Goal: Transaction & Acquisition: Register for event/course

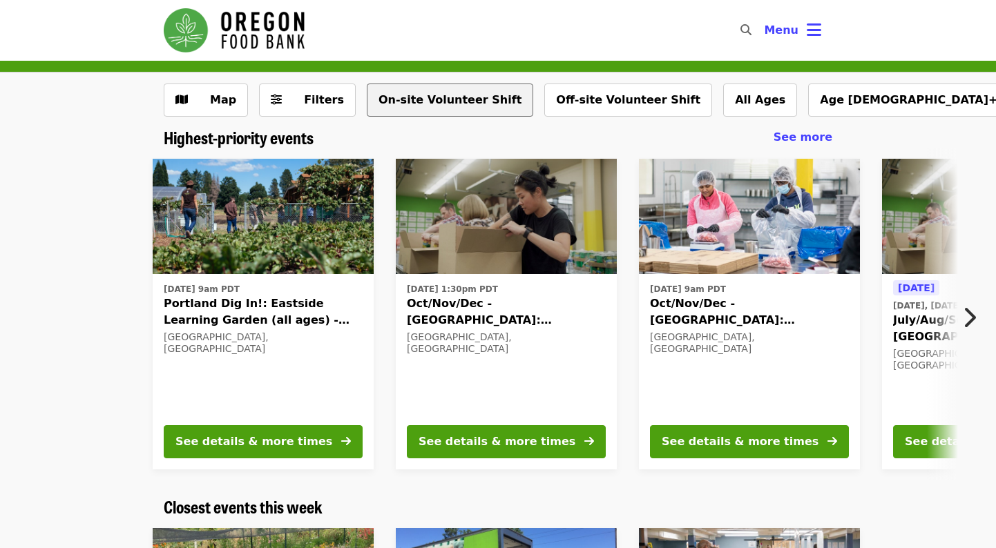
click at [443, 92] on button "On-site Volunteer Shift" at bounding box center [450, 100] width 166 height 33
click at [505, 216] on img at bounding box center [506, 217] width 221 height 116
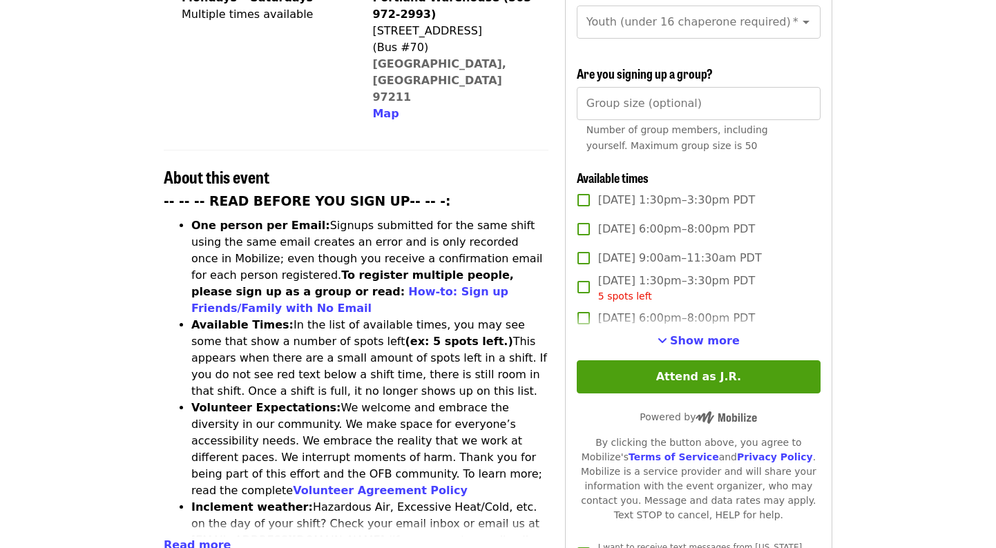
scroll to position [406, 0]
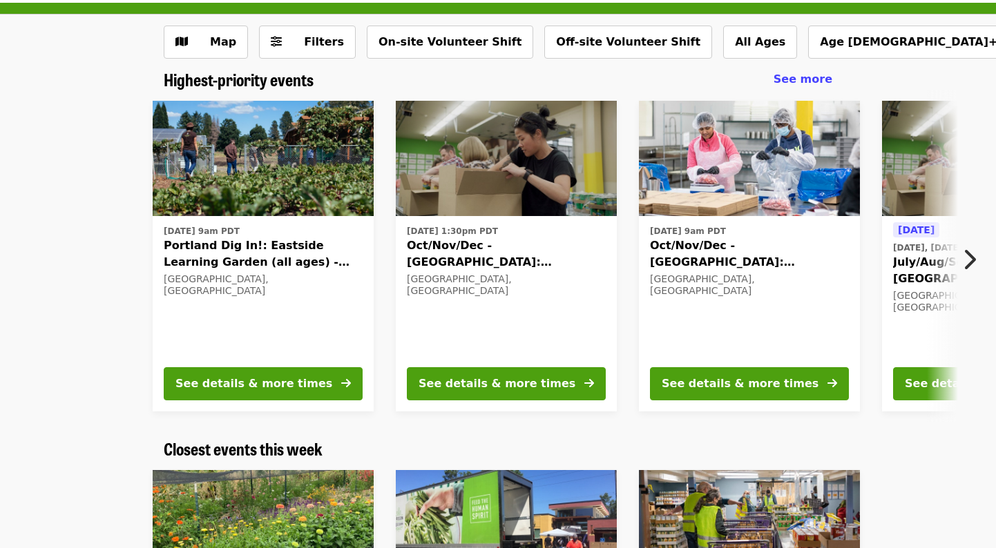
scroll to position [53, 0]
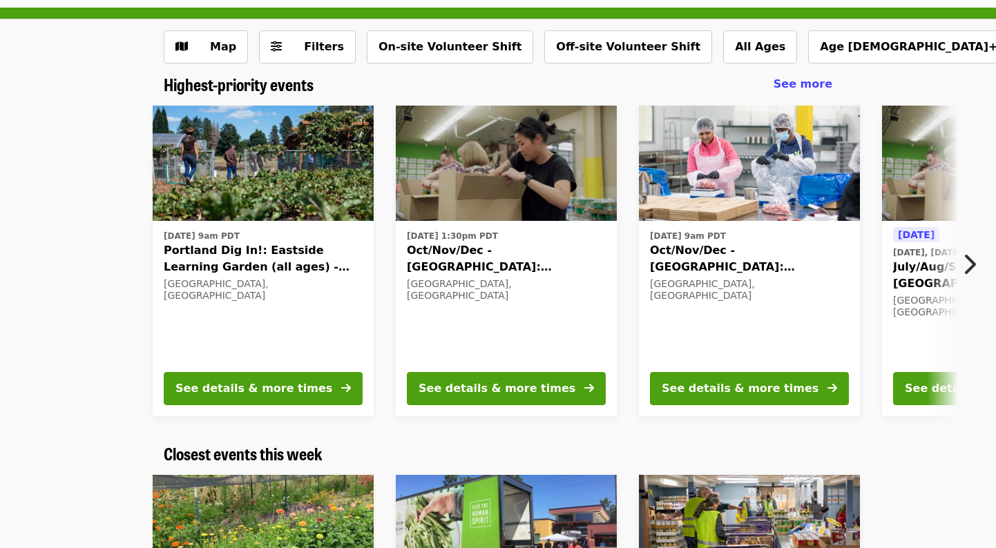
click at [975, 262] on icon "chevron-right icon" at bounding box center [969, 264] width 14 height 26
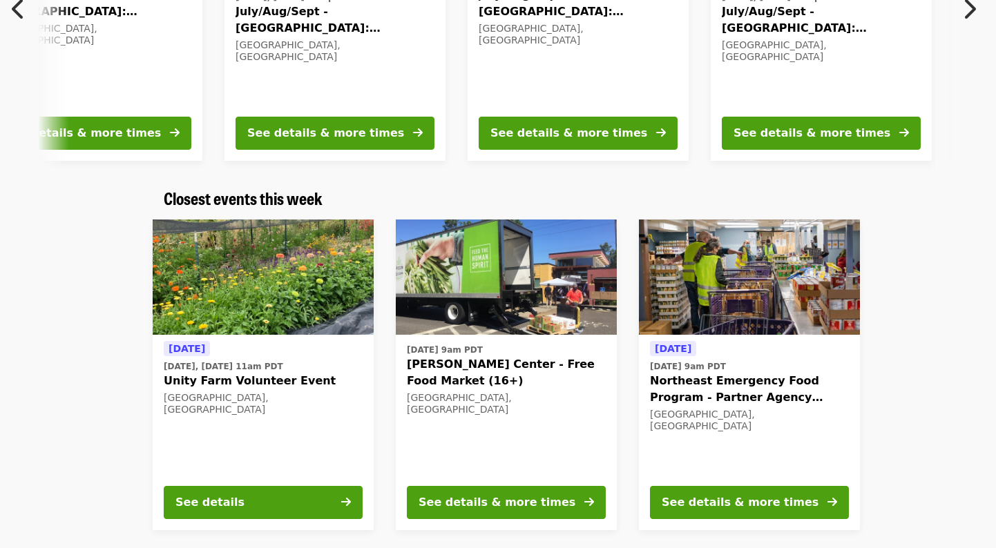
scroll to position [434, 0]
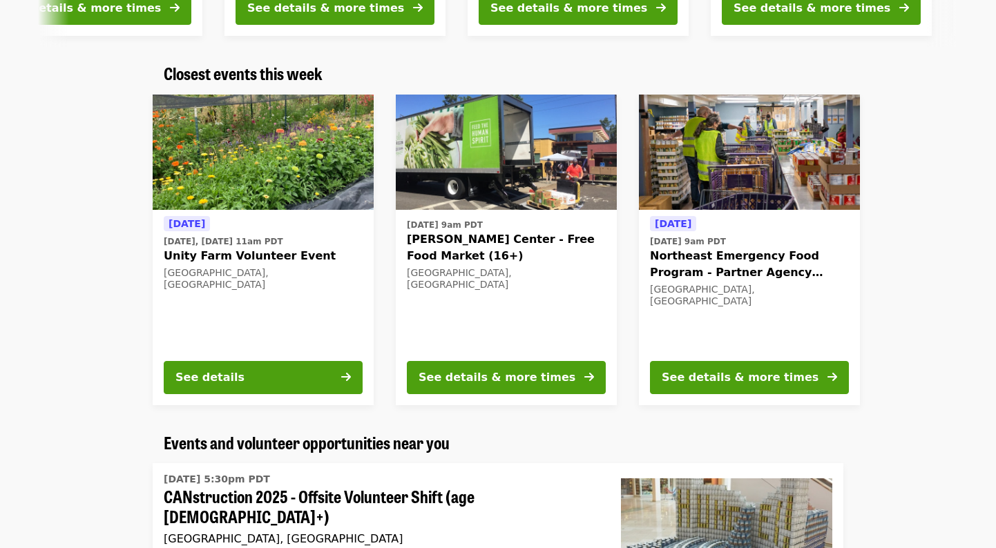
click at [269, 258] on span "Unity Farm Volunteer Event" at bounding box center [263, 256] width 199 height 17
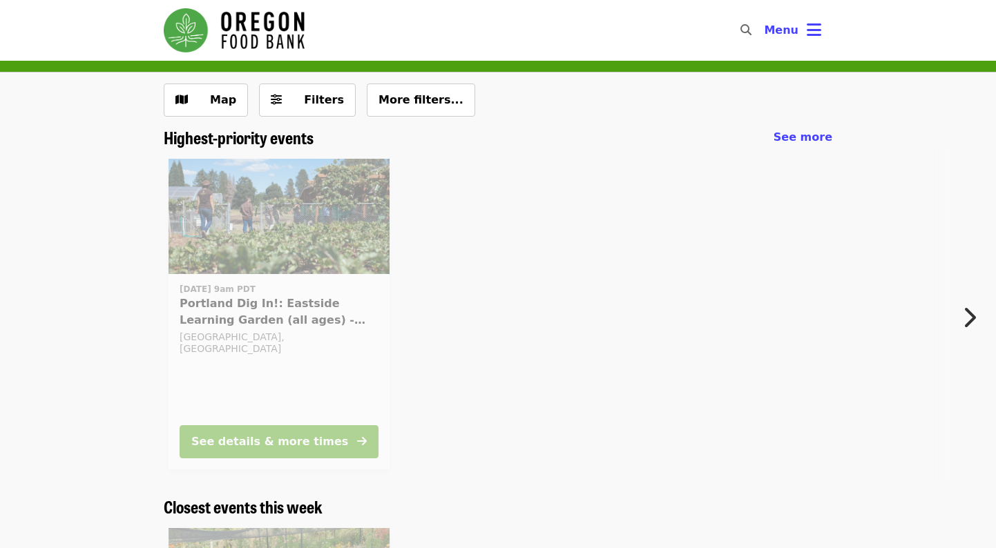
scroll to position [434, 0]
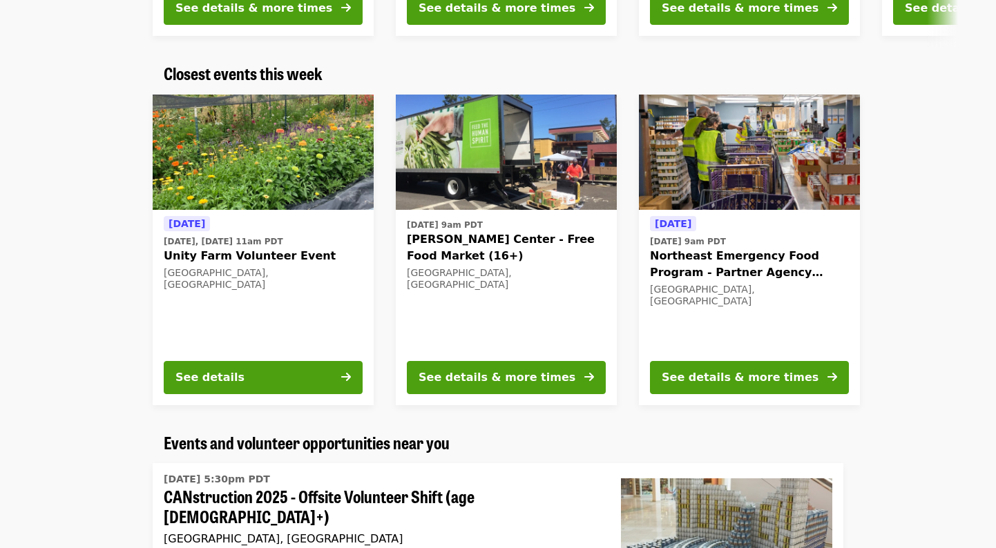
click at [514, 235] on span "[PERSON_NAME] Center - Free Food Market (16+)" at bounding box center [506, 247] width 199 height 33
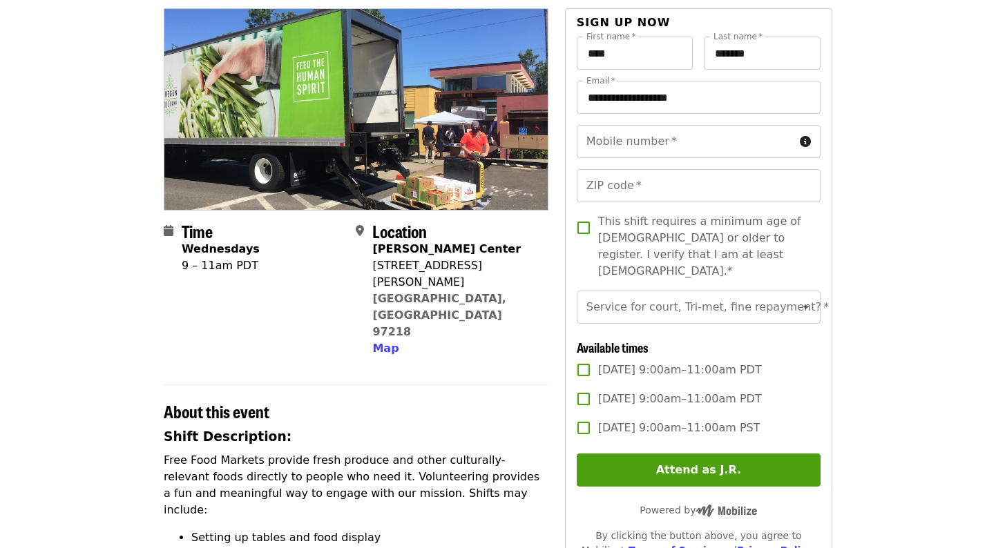
scroll to position [98, 0]
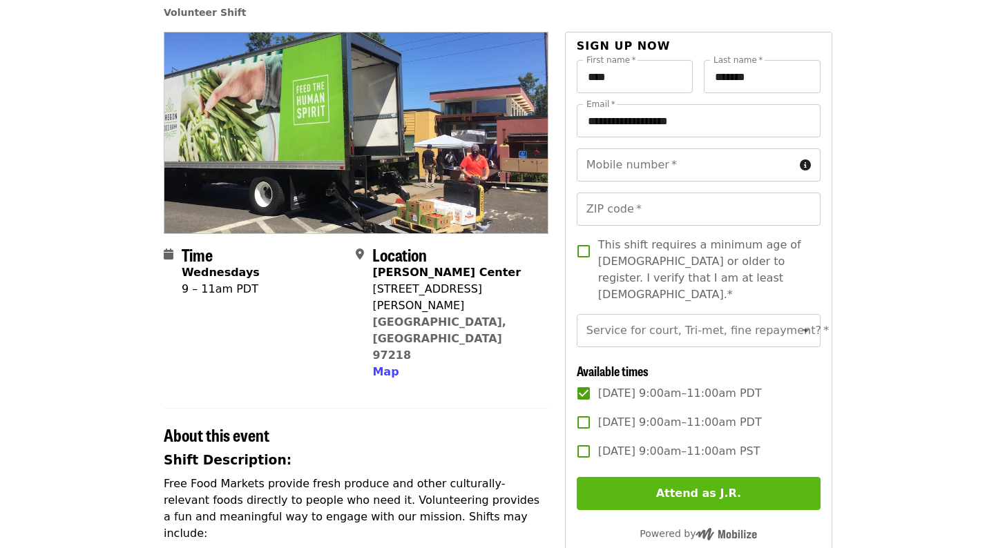
click at [692, 477] on button "Attend as J.R." at bounding box center [699, 493] width 244 height 33
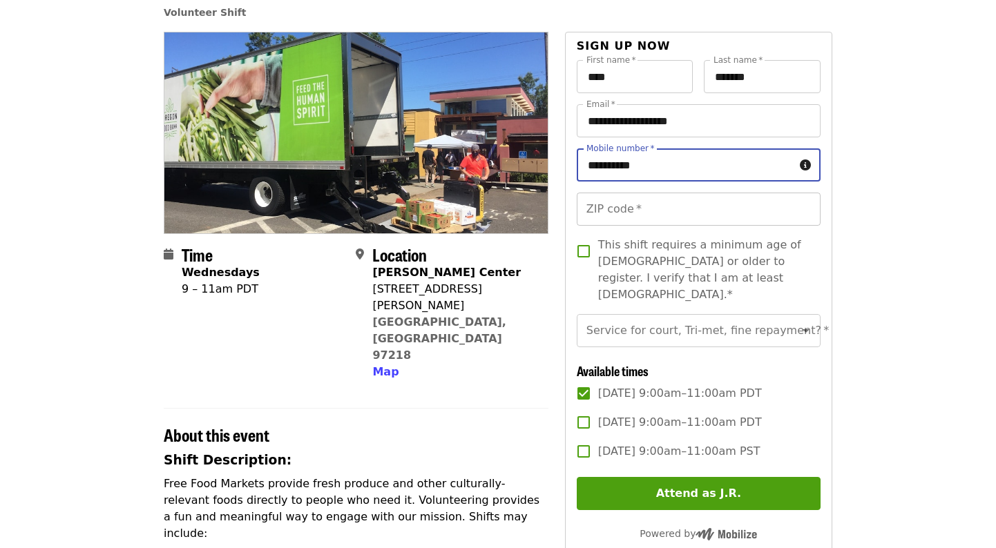
type input "**********"
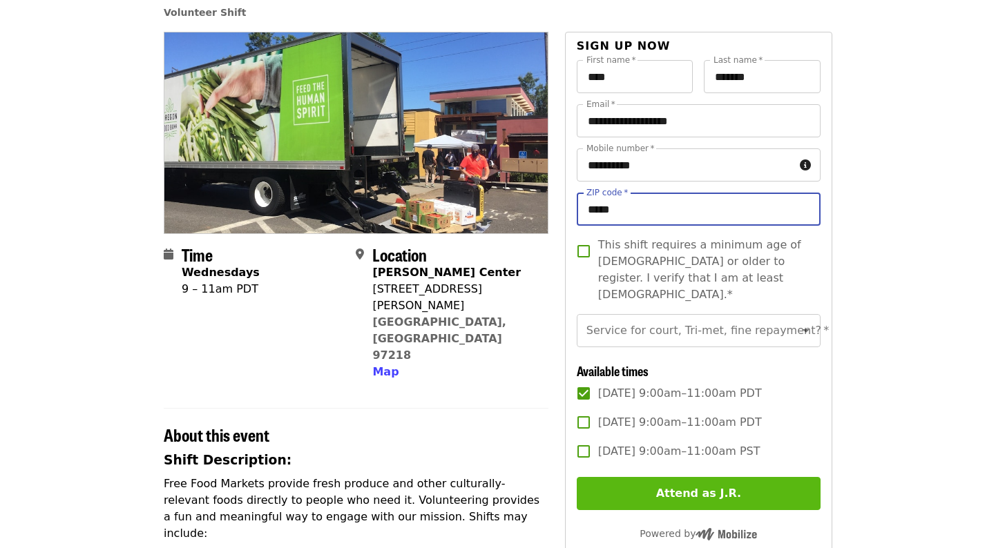
type input "*****"
click at [710, 477] on button "Attend as J.R." at bounding box center [699, 493] width 244 height 33
click at [681, 477] on button "Attend as J.R." at bounding box center [699, 493] width 244 height 33
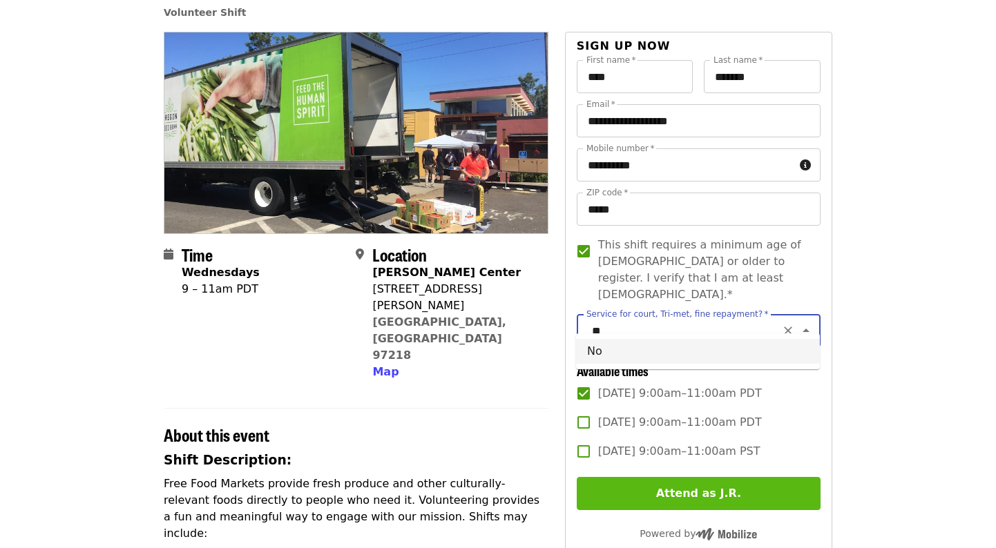
type input "**"
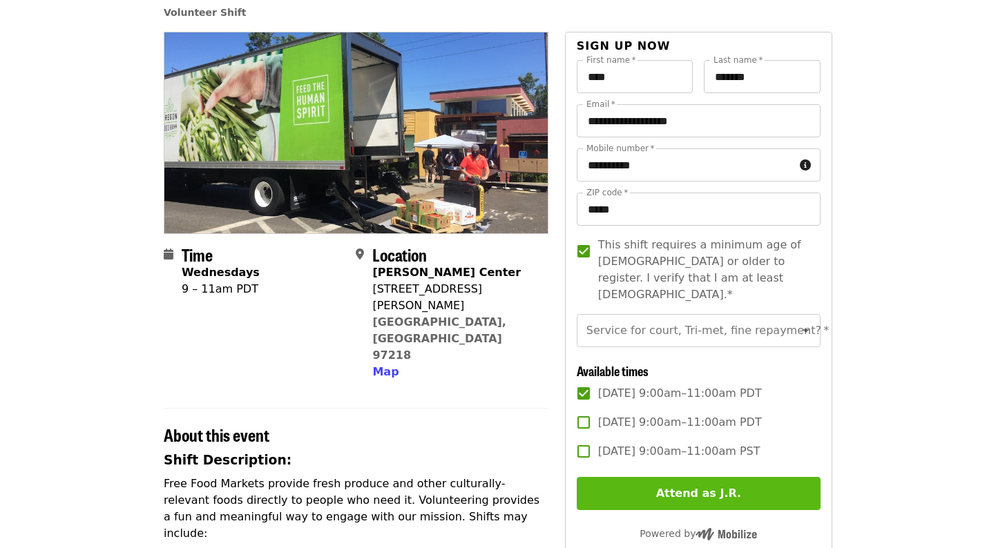
click at [715, 477] on button "Attend as J.R." at bounding box center [699, 493] width 244 height 33
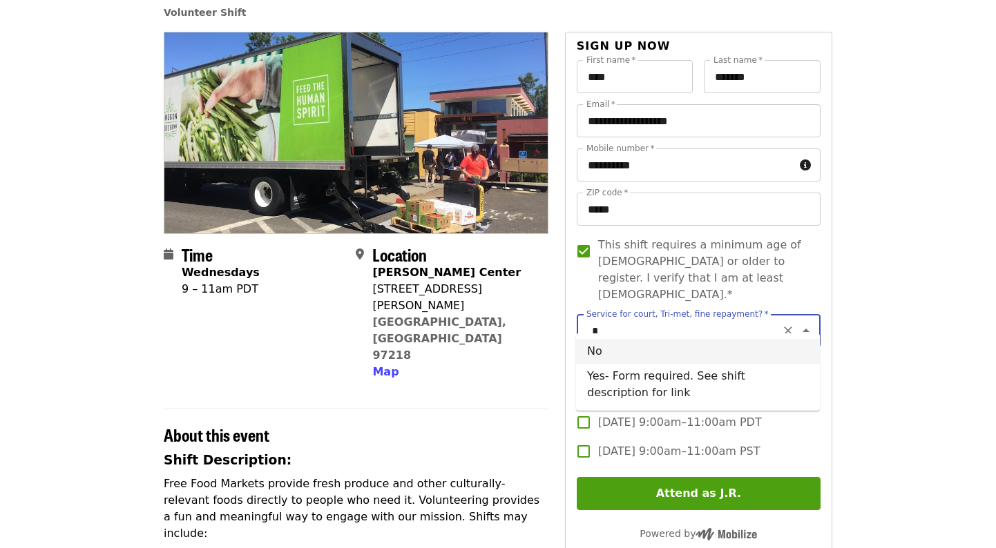
click at [657, 361] on li "No" at bounding box center [698, 351] width 244 height 25
type input "**"
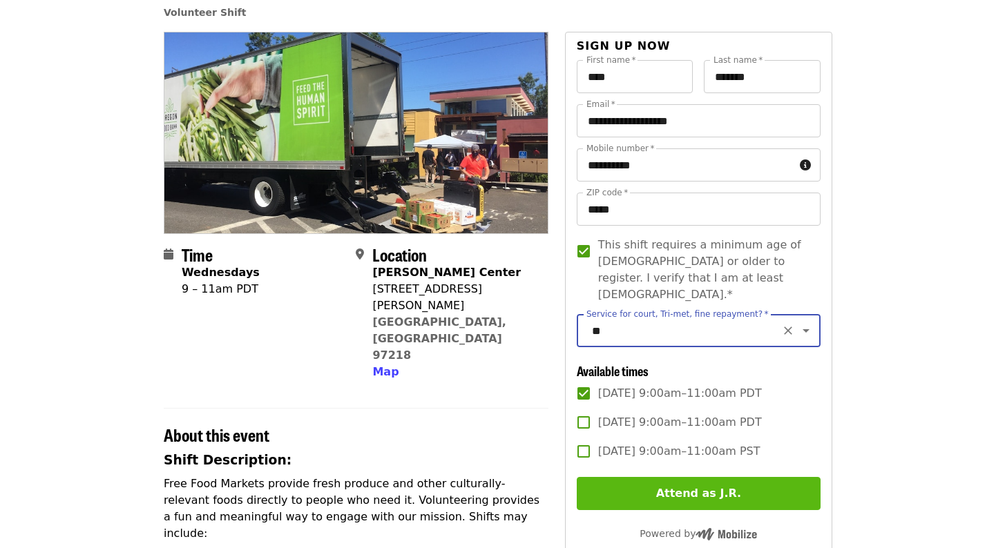
click at [691, 477] on button "Attend as J.R." at bounding box center [699, 493] width 244 height 33
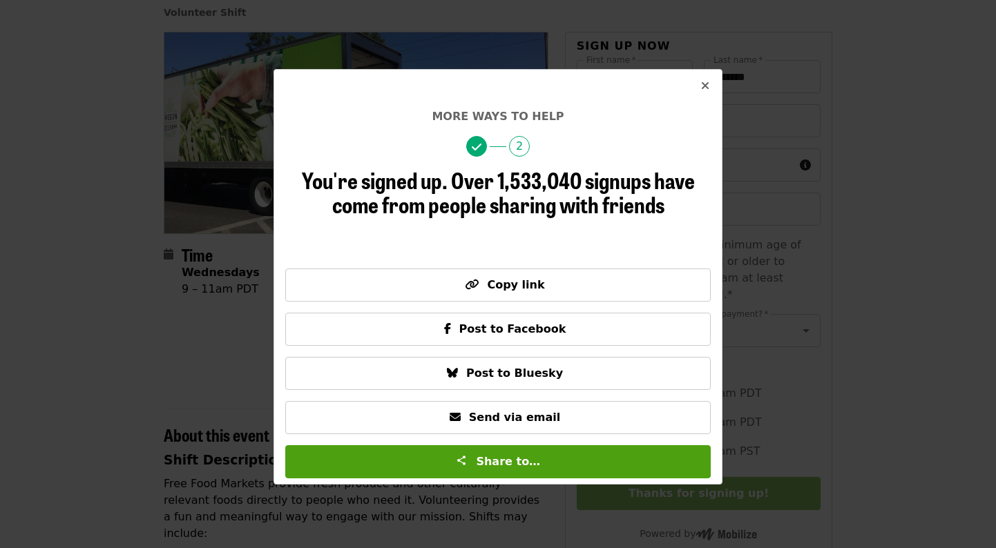
click at [704, 84] on icon "times icon" at bounding box center [705, 85] width 8 height 13
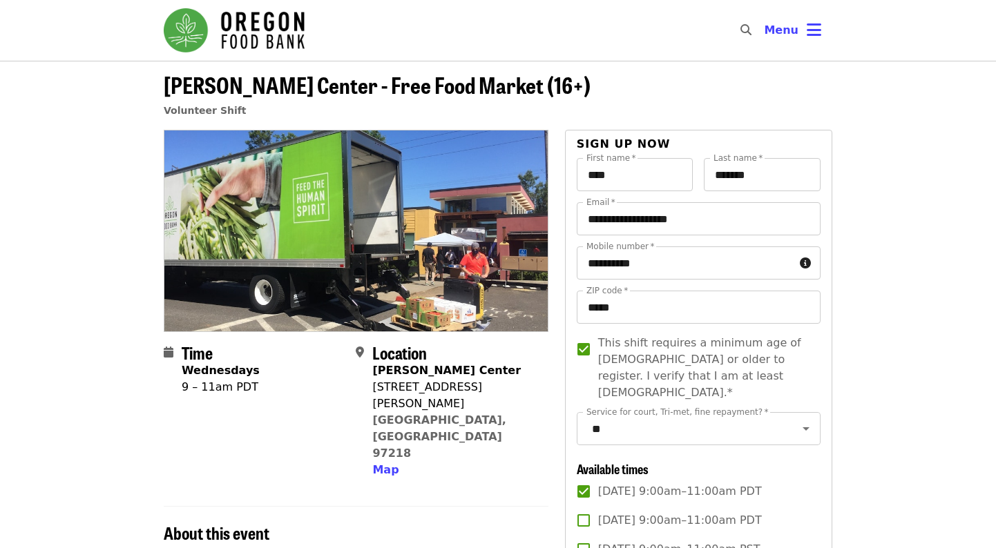
scroll to position [0, 0]
